Goal: Information Seeking & Learning: Learn about a topic

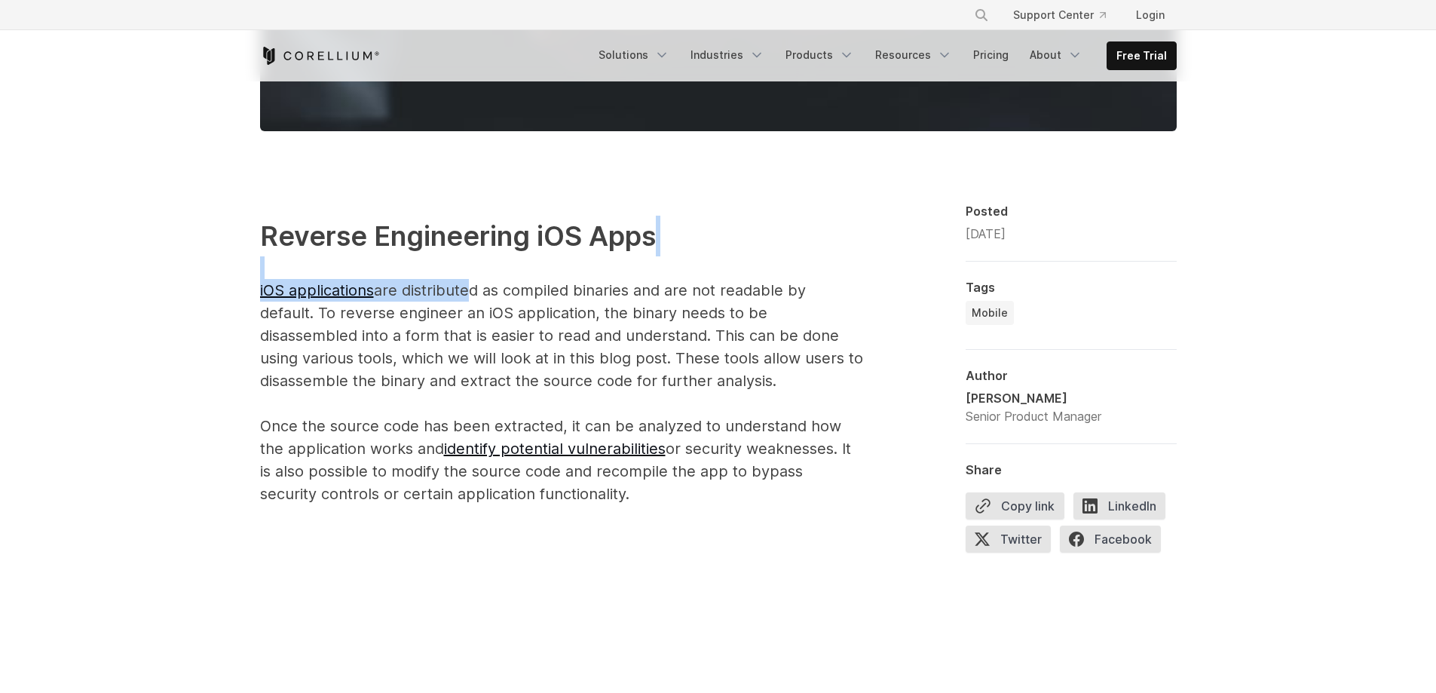
click at [746, 271] on p "Reverse Engineering iOS Apps iOS applications are distributed as compiled binar…" at bounding box center [561, 361] width 603 height 290
click at [737, 293] on p "Reverse Engineering iOS Apps iOS applications are distributed as compiled binar…" at bounding box center [561, 361] width 603 height 290
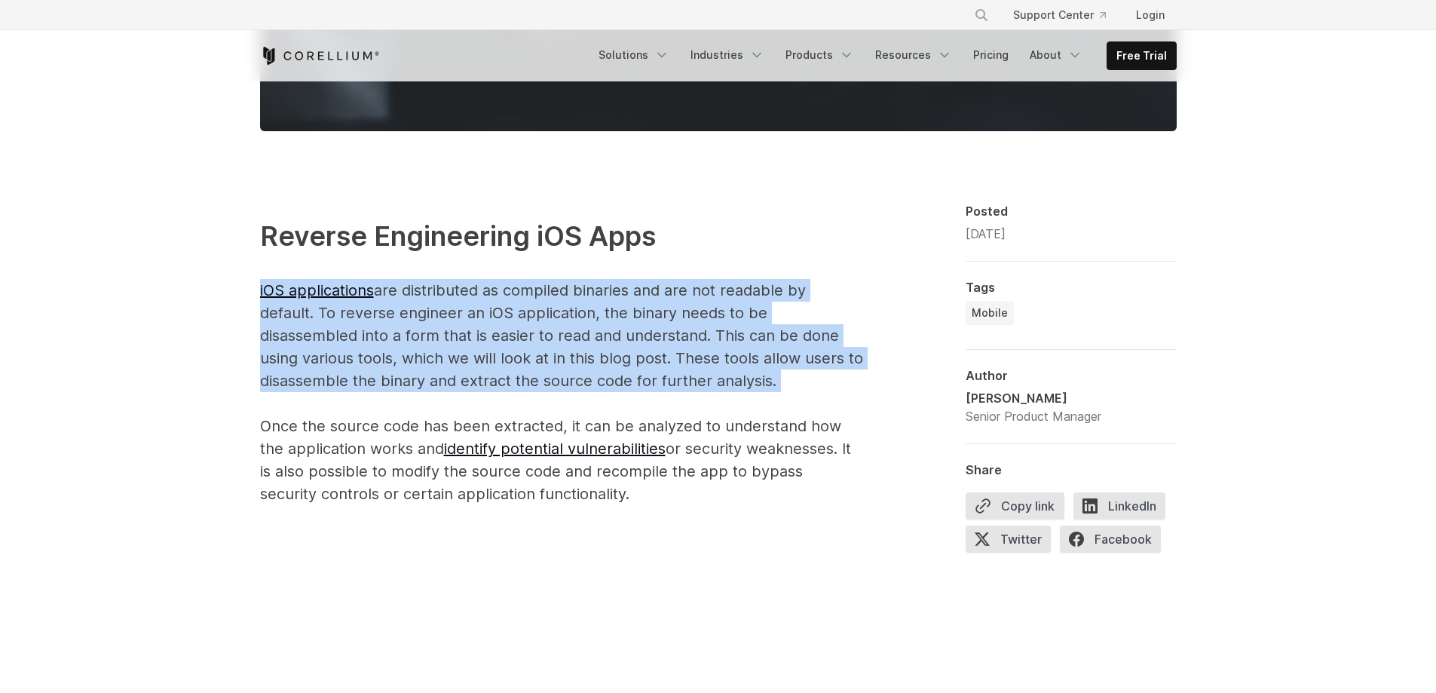
click at [737, 293] on p "Reverse Engineering iOS Apps iOS applications are distributed as compiled binar…" at bounding box center [561, 361] width 603 height 290
click at [654, 311] on p "Reverse Engineering iOS Apps iOS applications are distributed as compiled binar…" at bounding box center [561, 361] width 603 height 290
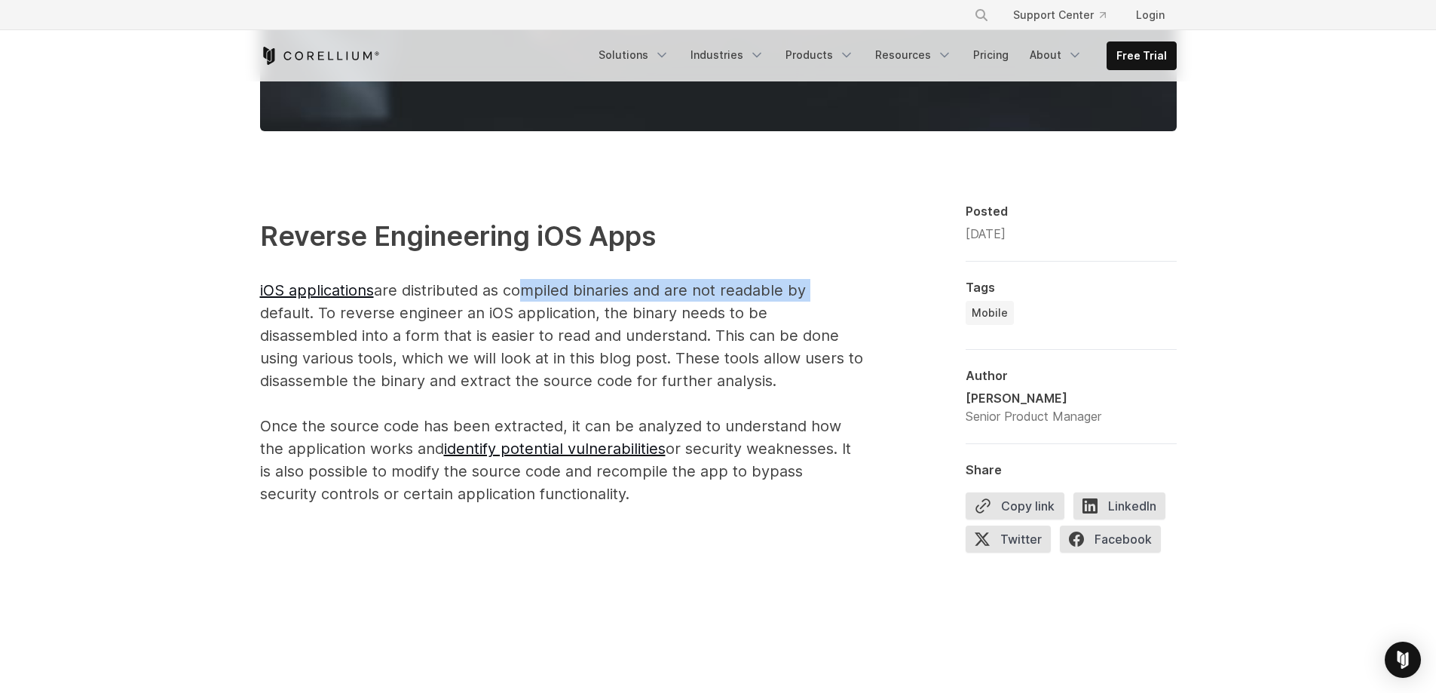
drag, startPoint x: 518, startPoint y: 288, endPoint x: 808, endPoint y: 286, distance: 290.3
click at [808, 286] on p "Reverse Engineering iOS Apps iOS applications are distributed as compiled binar…" at bounding box center [561, 361] width 603 height 290
click at [808, 287] on p "Reverse Engineering iOS Apps iOS applications are distributed as compiled binar…" at bounding box center [561, 361] width 603 height 290
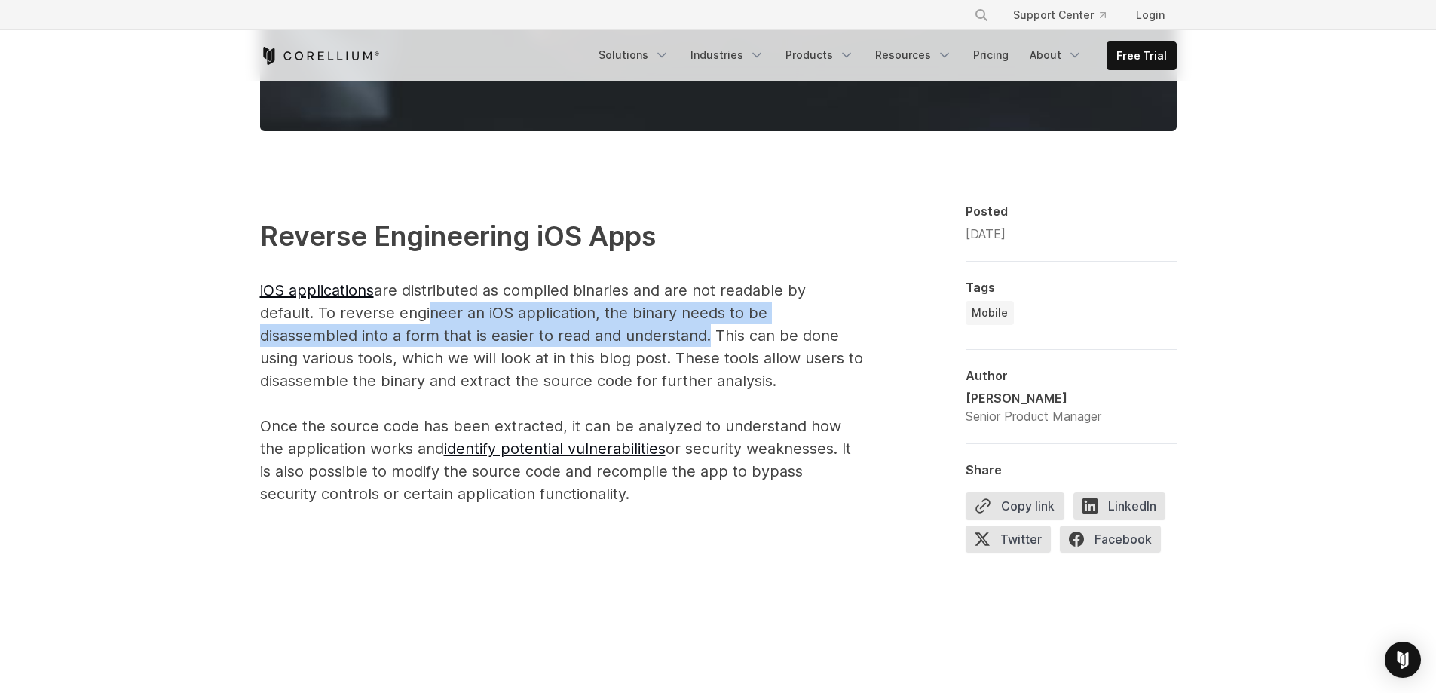
drag, startPoint x: 424, startPoint y: 314, endPoint x: 702, endPoint y: 336, distance: 278.3
click at [702, 336] on p "Reverse Engineering iOS Apps iOS applications are distributed as compiled binar…" at bounding box center [561, 361] width 603 height 290
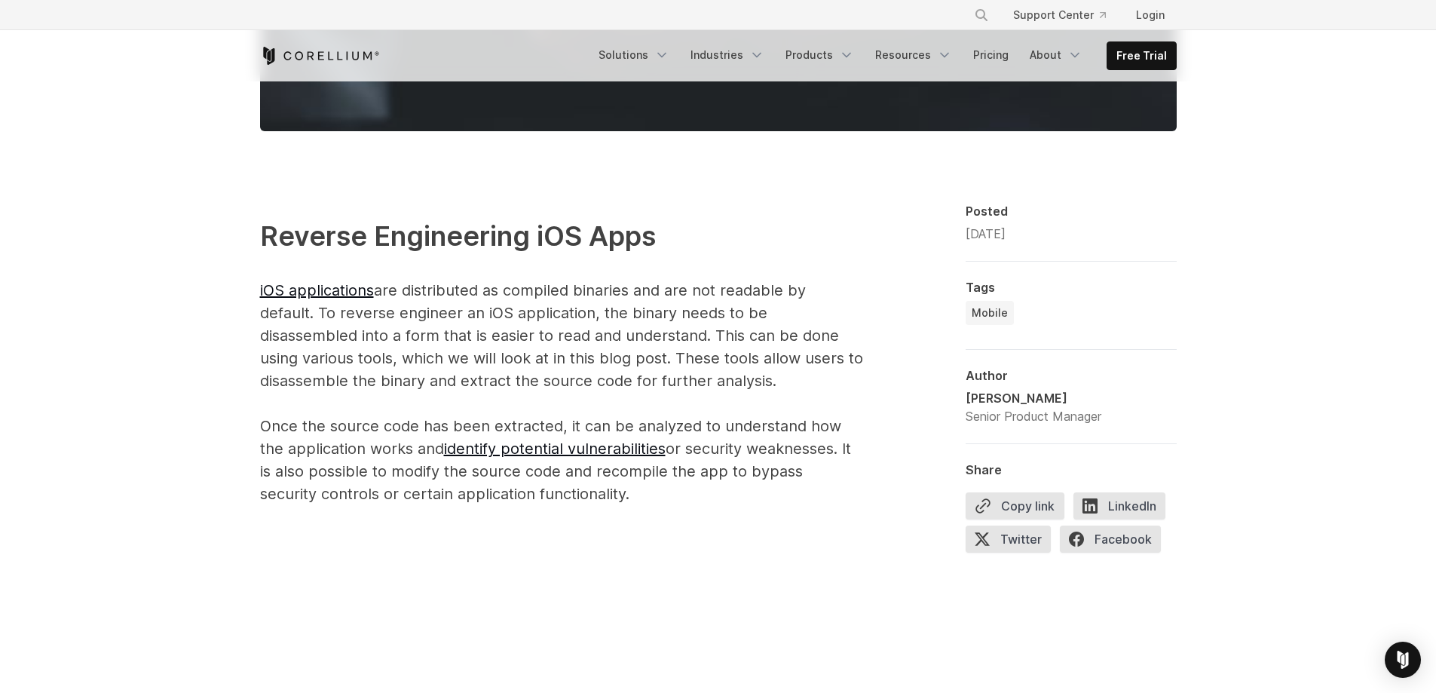
click at [736, 326] on p "Reverse Engineering iOS Apps iOS applications are distributed as compiled binar…" at bounding box center [561, 361] width 603 height 290
click at [520, 327] on p "Reverse Engineering iOS Apps iOS applications are distributed as compiled binar…" at bounding box center [561, 361] width 603 height 290
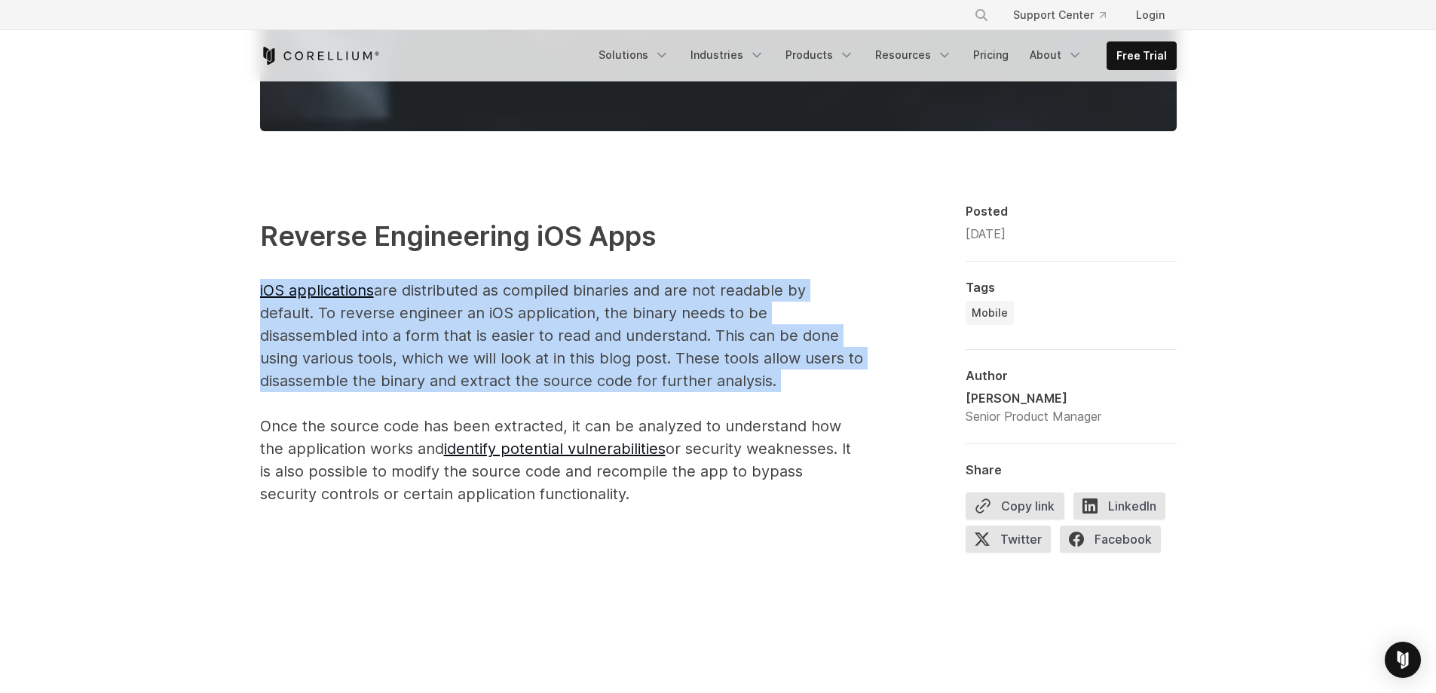
click at [520, 327] on p "Reverse Engineering iOS Apps iOS applications are distributed as compiled binar…" at bounding box center [561, 361] width 603 height 290
